Goal: Information Seeking & Learning: Learn about a topic

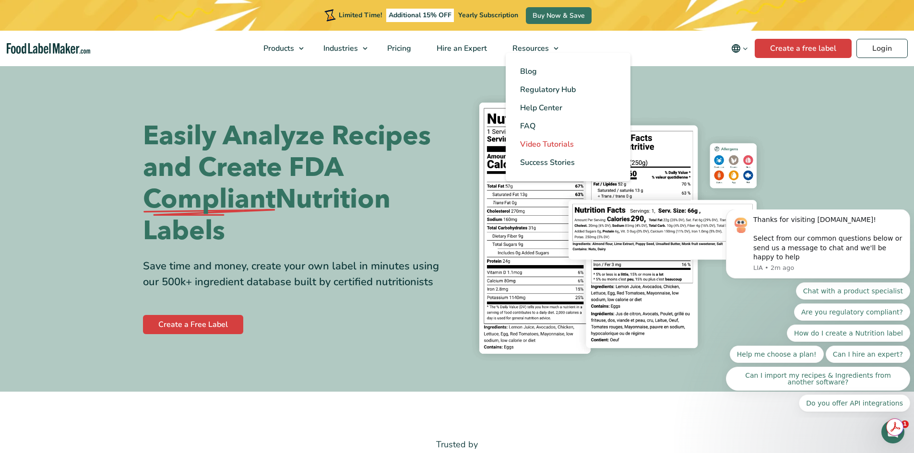
click at [536, 141] on span "Video Tutorials" at bounding box center [547, 144] width 54 height 11
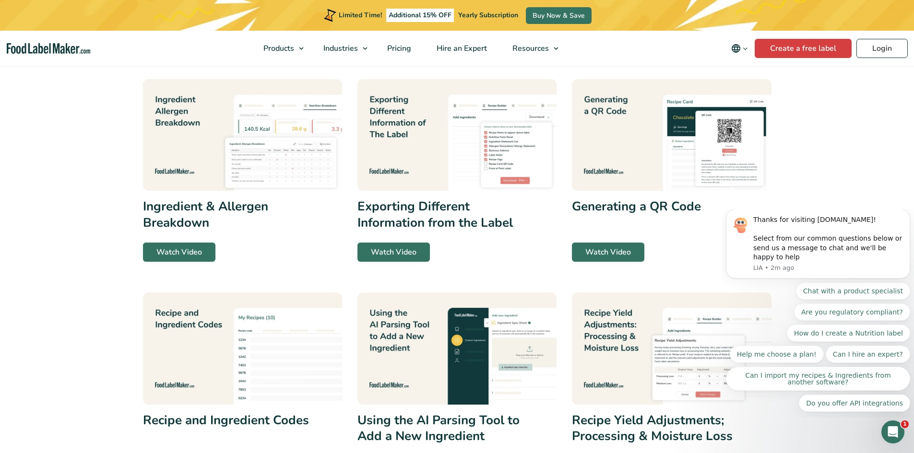
scroll to position [53, 0]
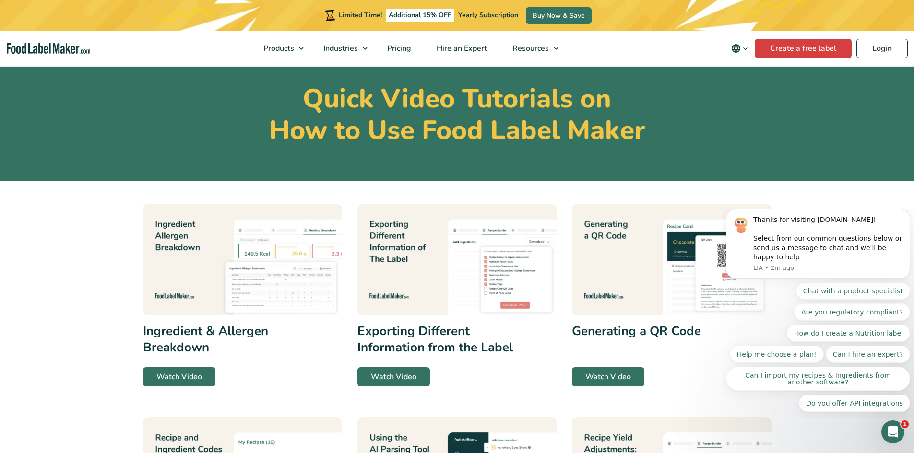
click at [245, 289] on img at bounding box center [242, 260] width 199 height 112
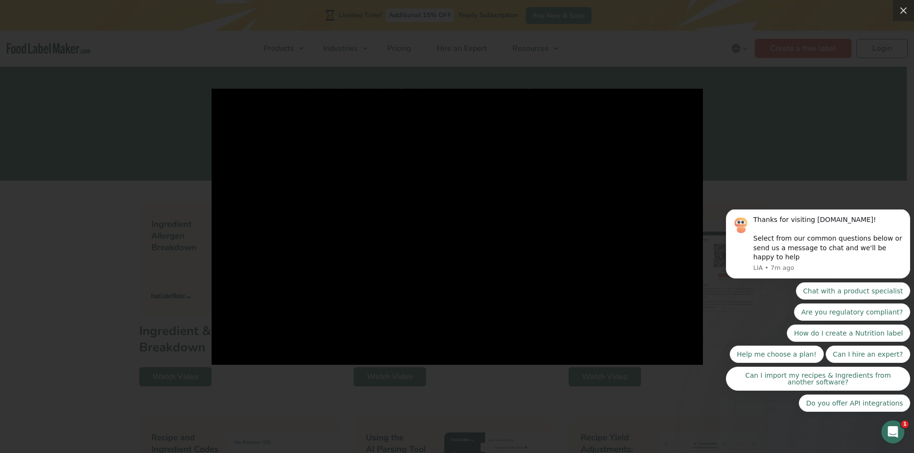
click at [737, 152] on div at bounding box center [457, 226] width 914 height 453
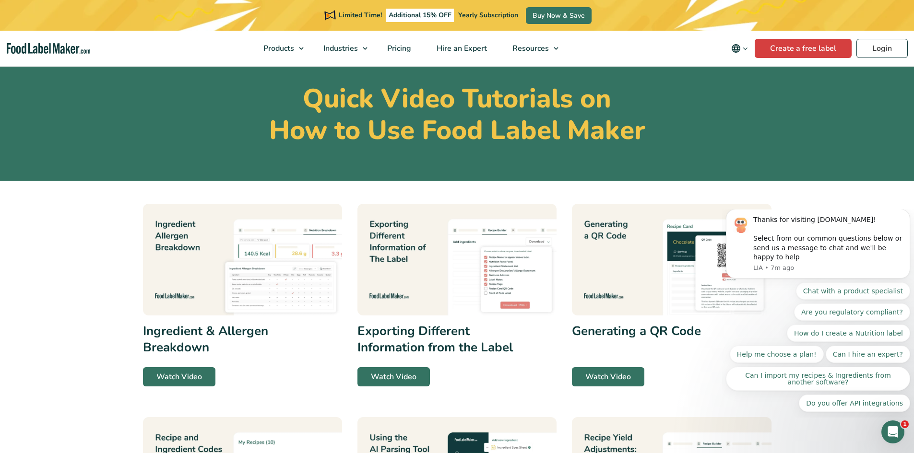
click at [421, 287] on img at bounding box center [456, 260] width 199 height 112
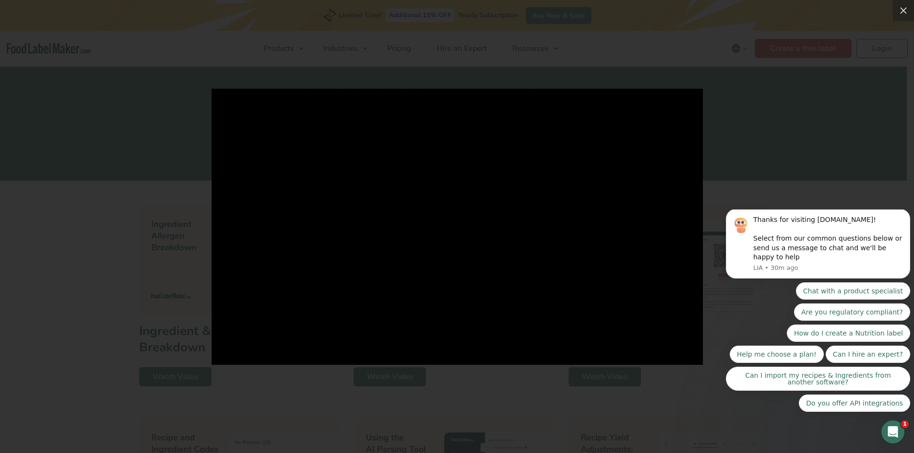
click at [736, 201] on div at bounding box center [457, 226] width 914 height 453
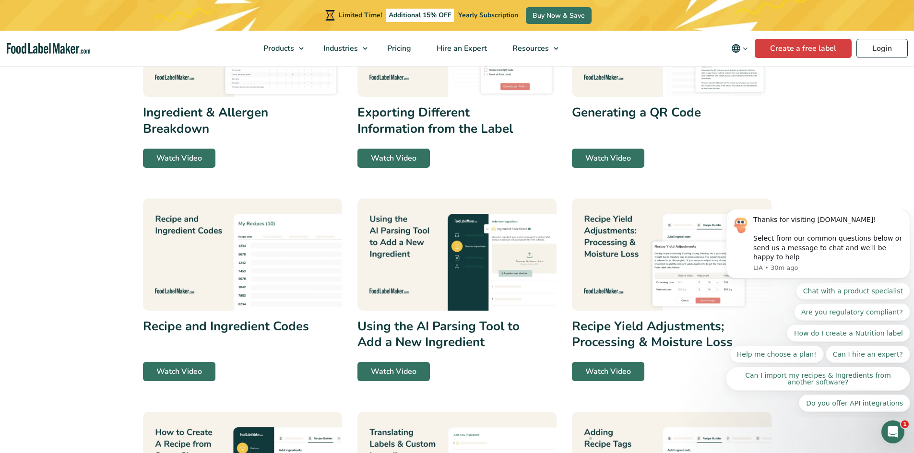
scroll to position [293, 0]
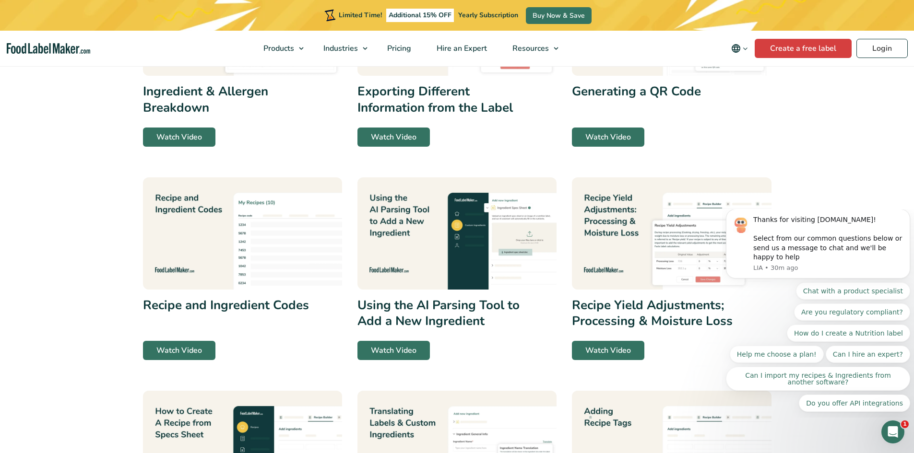
click at [185, 240] on img at bounding box center [242, 234] width 199 height 112
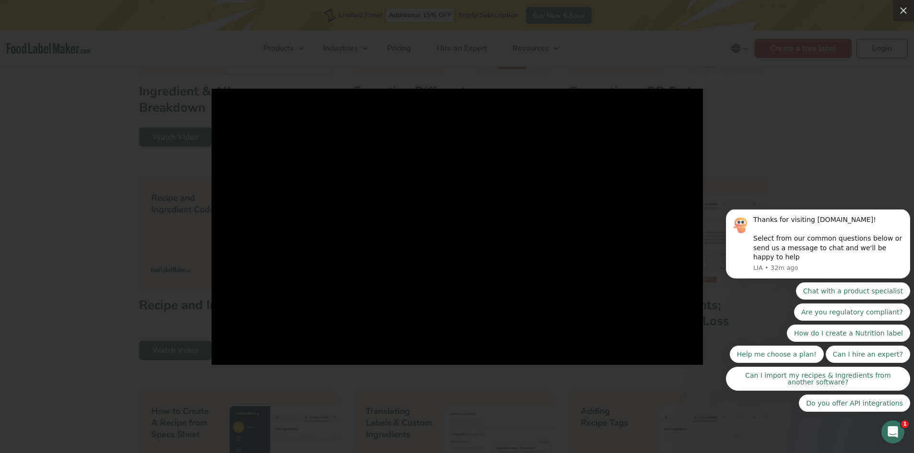
click at [844, 110] on div at bounding box center [457, 226] width 914 height 453
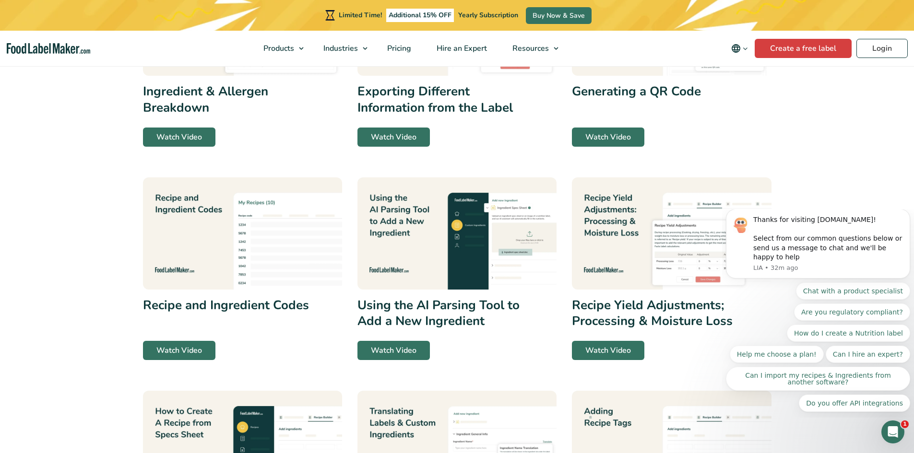
click at [619, 217] on img at bounding box center [671, 234] width 199 height 112
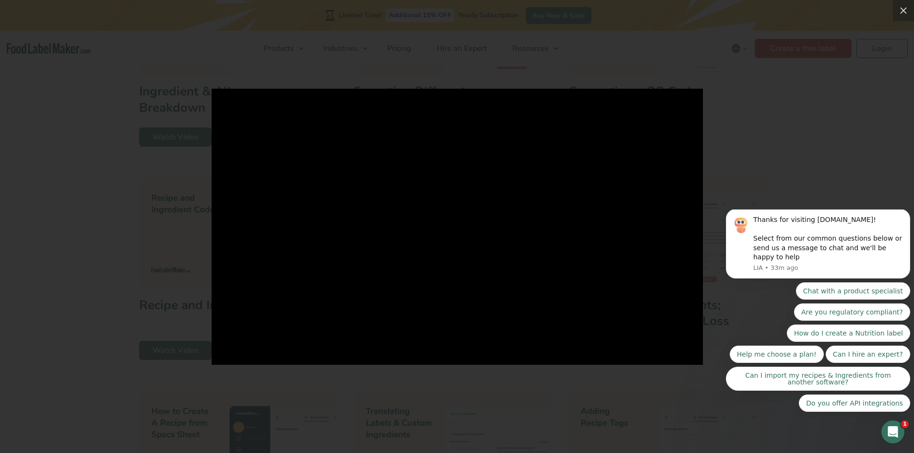
click at [44, 234] on div at bounding box center [457, 226] width 914 height 453
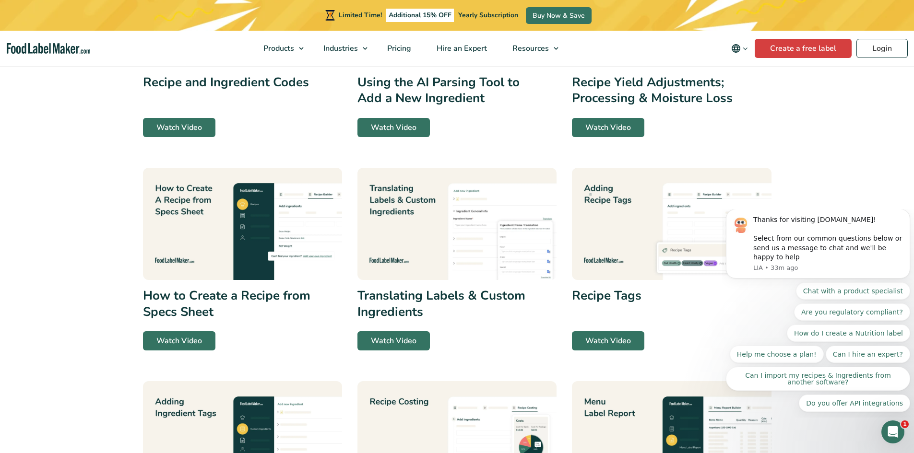
scroll to position [533, 0]
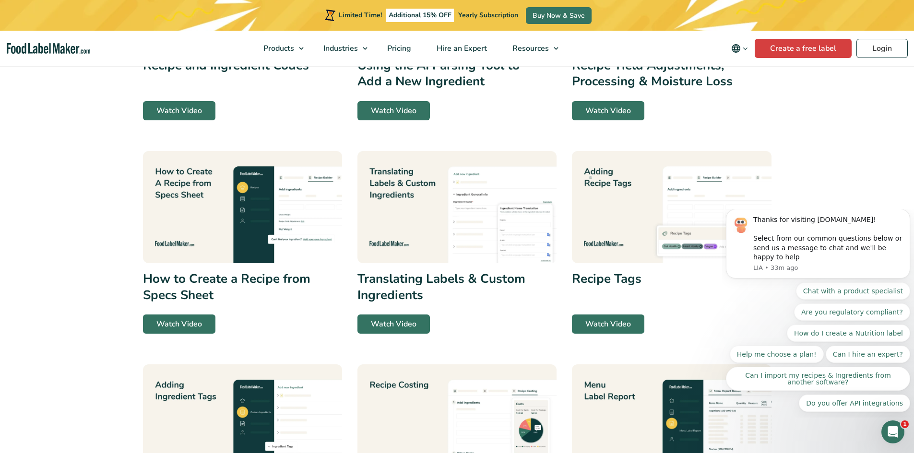
click at [193, 208] on img at bounding box center [242, 207] width 199 height 112
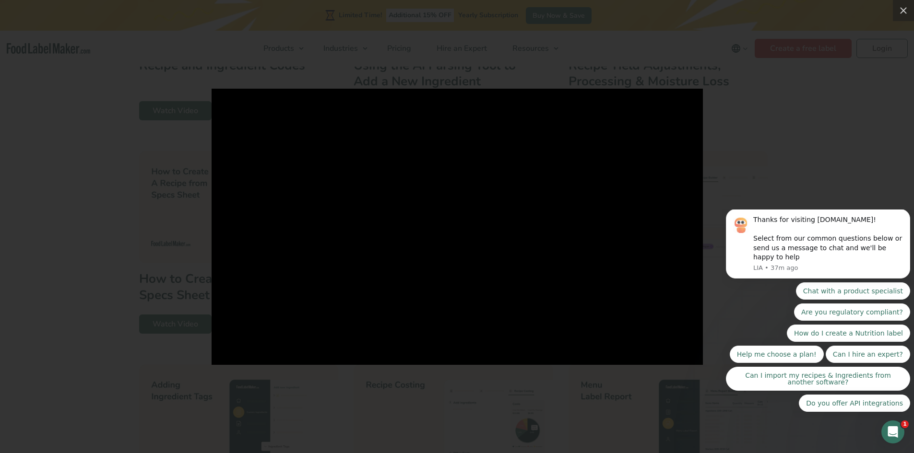
click at [49, 214] on div at bounding box center [457, 226] width 914 height 453
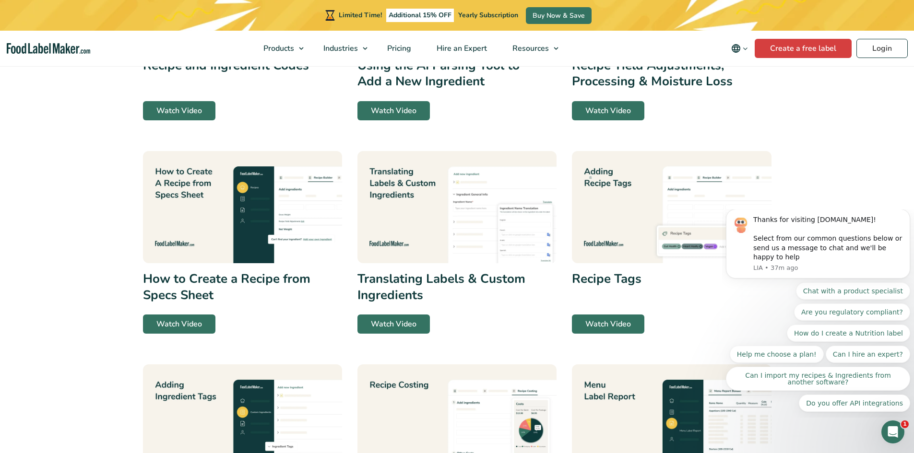
click at [403, 218] on img at bounding box center [456, 207] width 199 height 112
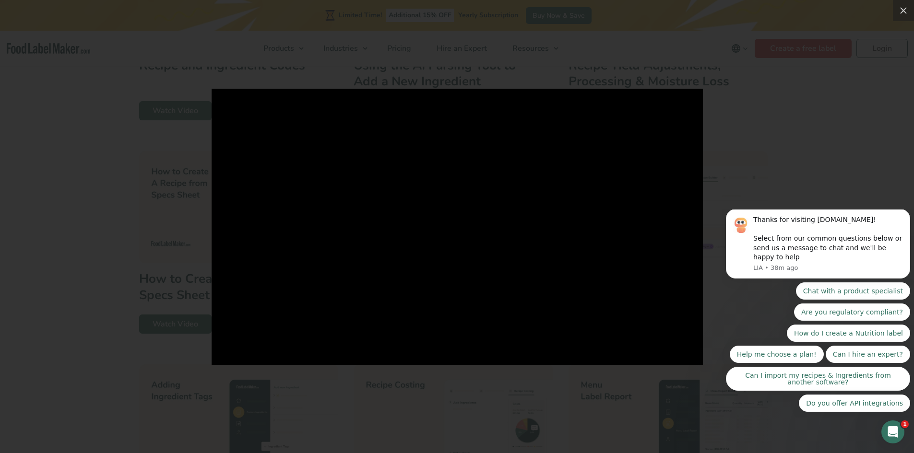
click at [783, 125] on div at bounding box center [457, 226] width 914 height 453
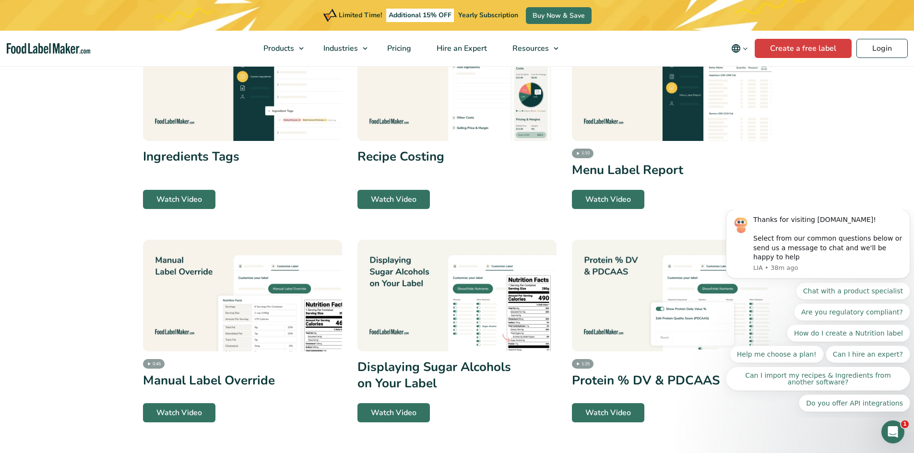
scroll to position [917, 0]
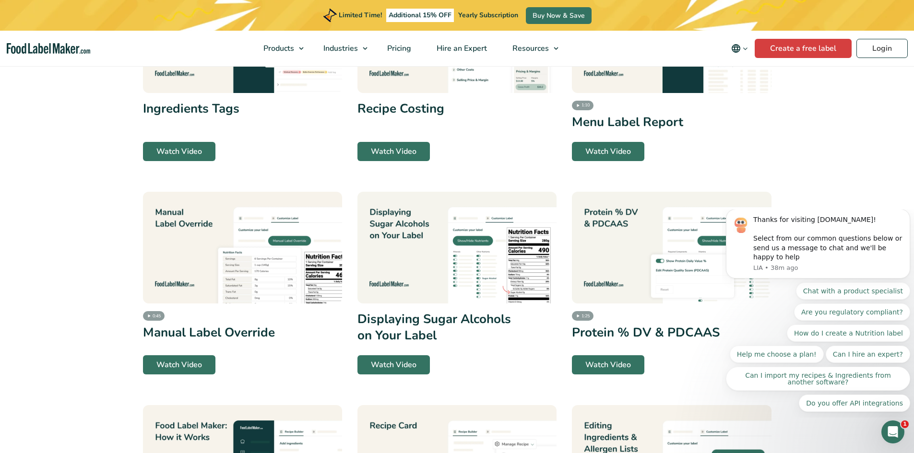
click at [170, 260] on img at bounding box center [242, 248] width 199 height 112
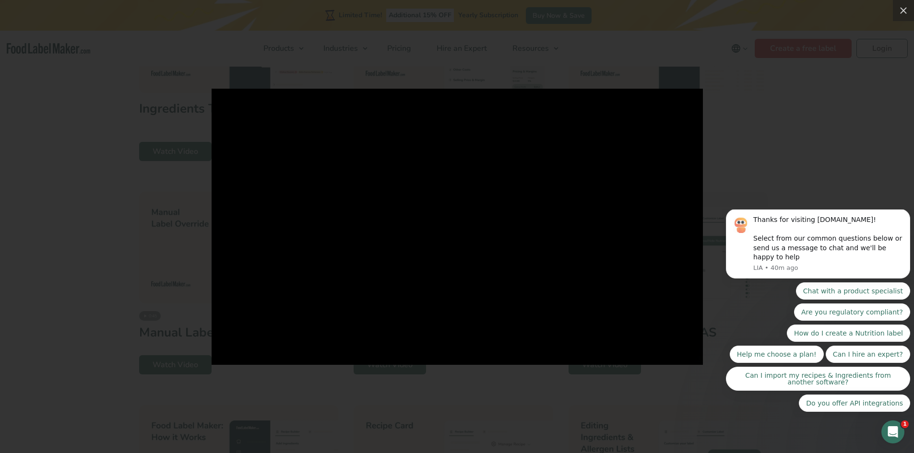
click at [467, 374] on div at bounding box center [457, 226] width 914 height 453
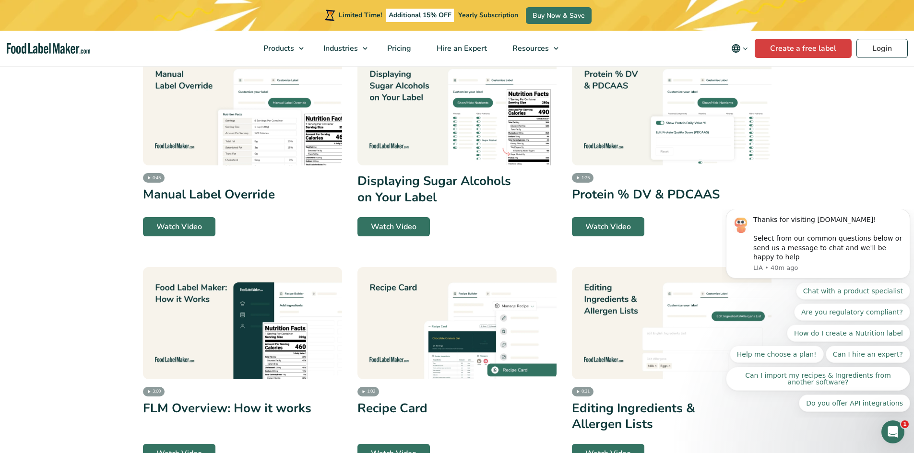
scroll to position [1061, 0]
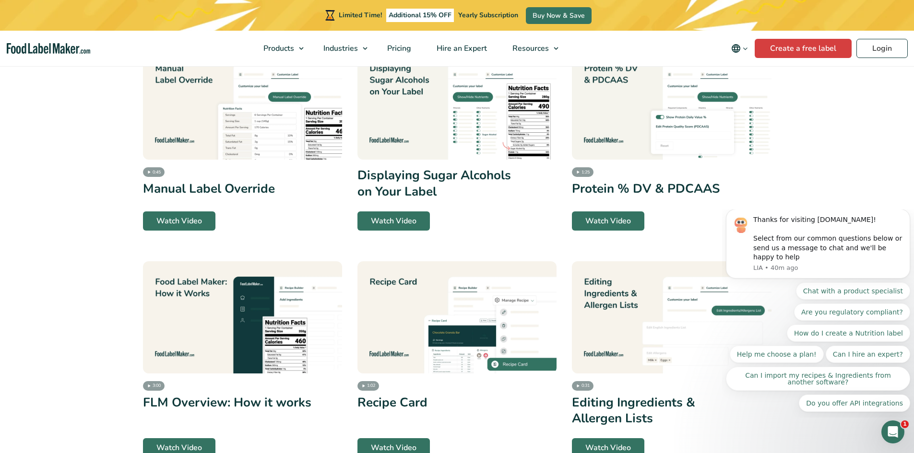
click at [621, 113] on img at bounding box center [671, 104] width 199 height 112
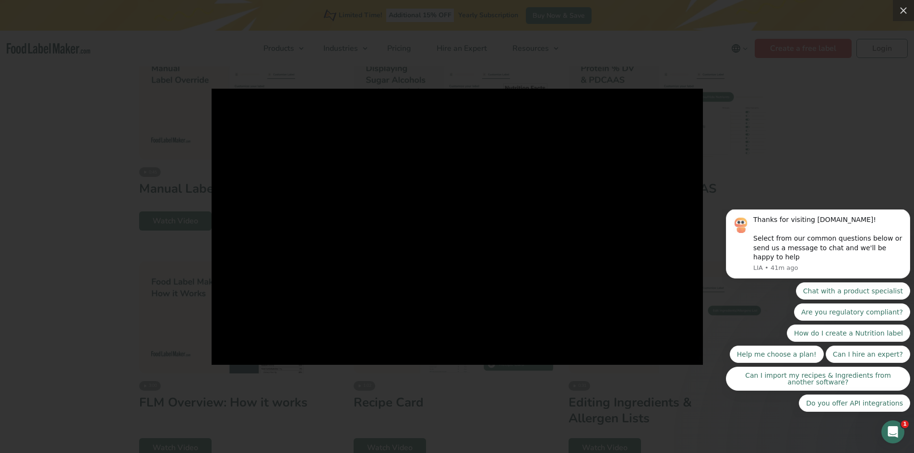
click at [108, 232] on div at bounding box center [457, 226] width 914 height 453
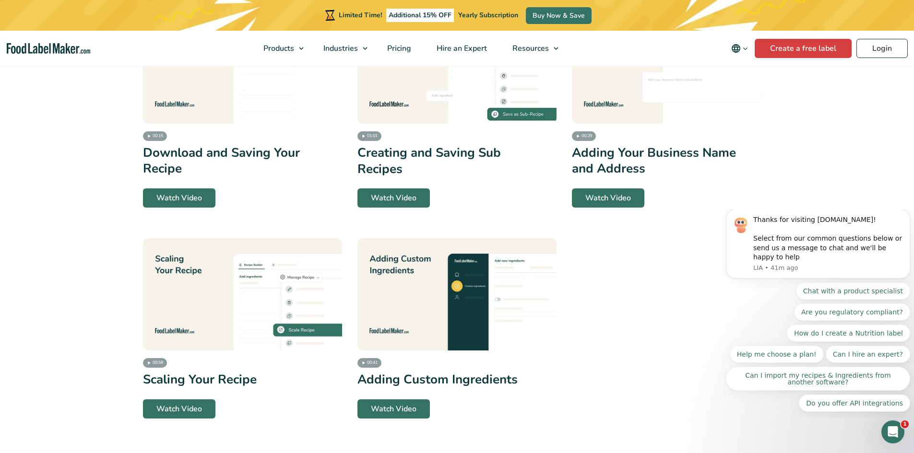
scroll to position [2068, 0]
click at [229, 238] on img at bounding box center [242, 294] width 199 height 112
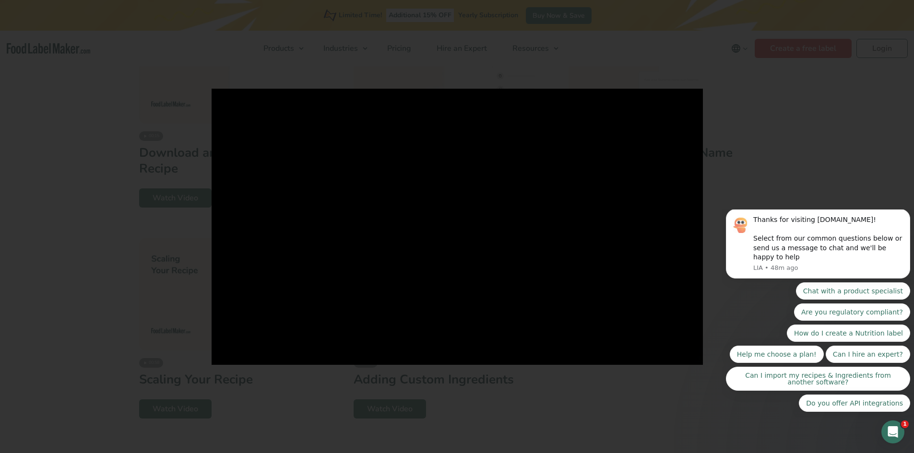
click at [672, 423] on div at bounding box center [457, 226] width 914 height 453
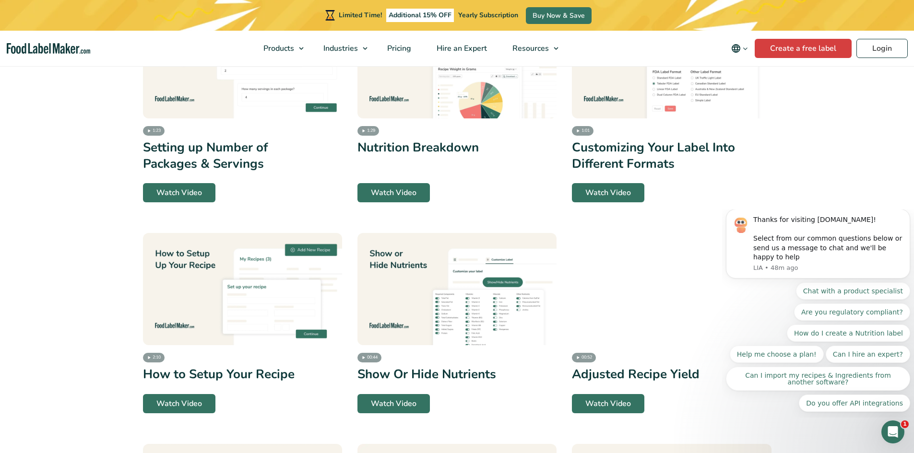
scroll to position [1445, 0]
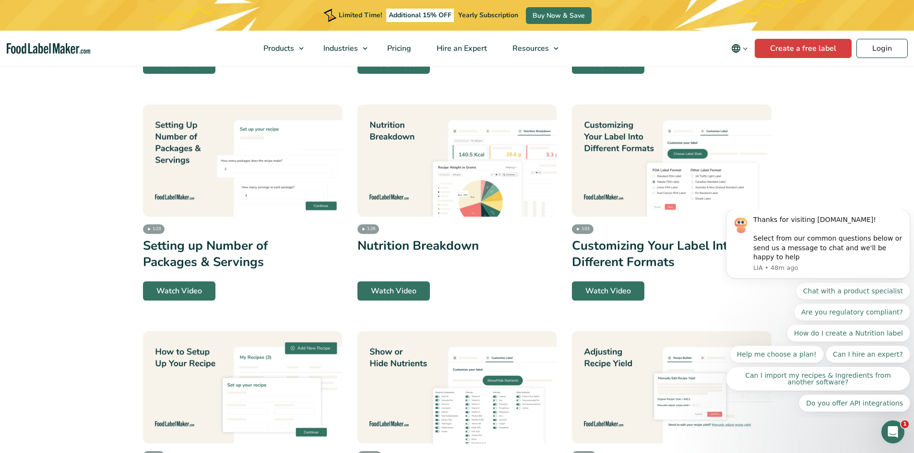
click at [417, 170] on img at bounding box center [456, 161] width 199 height 112
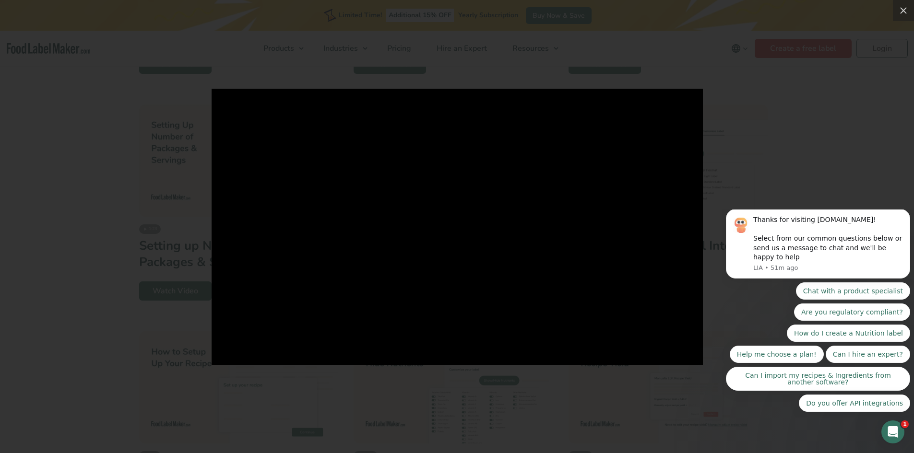
drag, startPoint x: 768, startPoint y: 109, endPoint x: 678, endPoint y: 106, distance: 89.3
click at [768, 109] on div at bounding box center [457, 226] width 914 height 453
